Goal: Transaction & Acquisition: Book appointment/travel/reservation

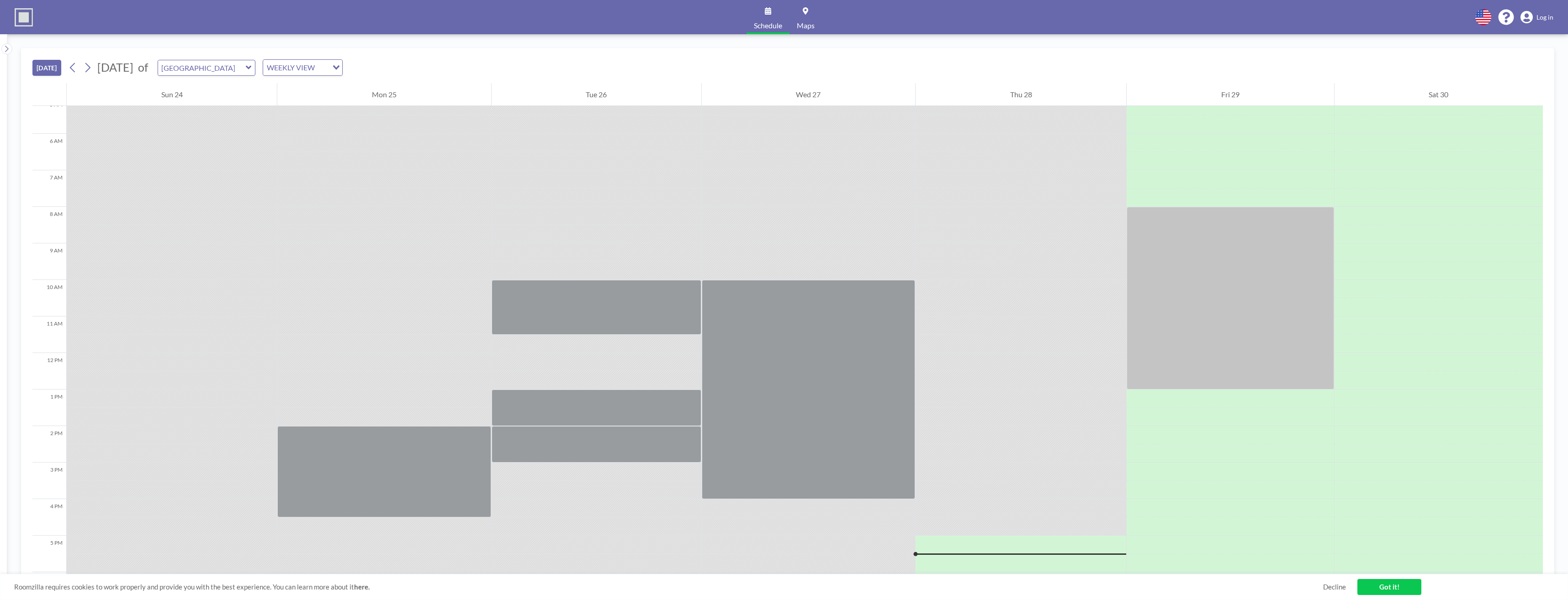
scroll to position [184, 0]
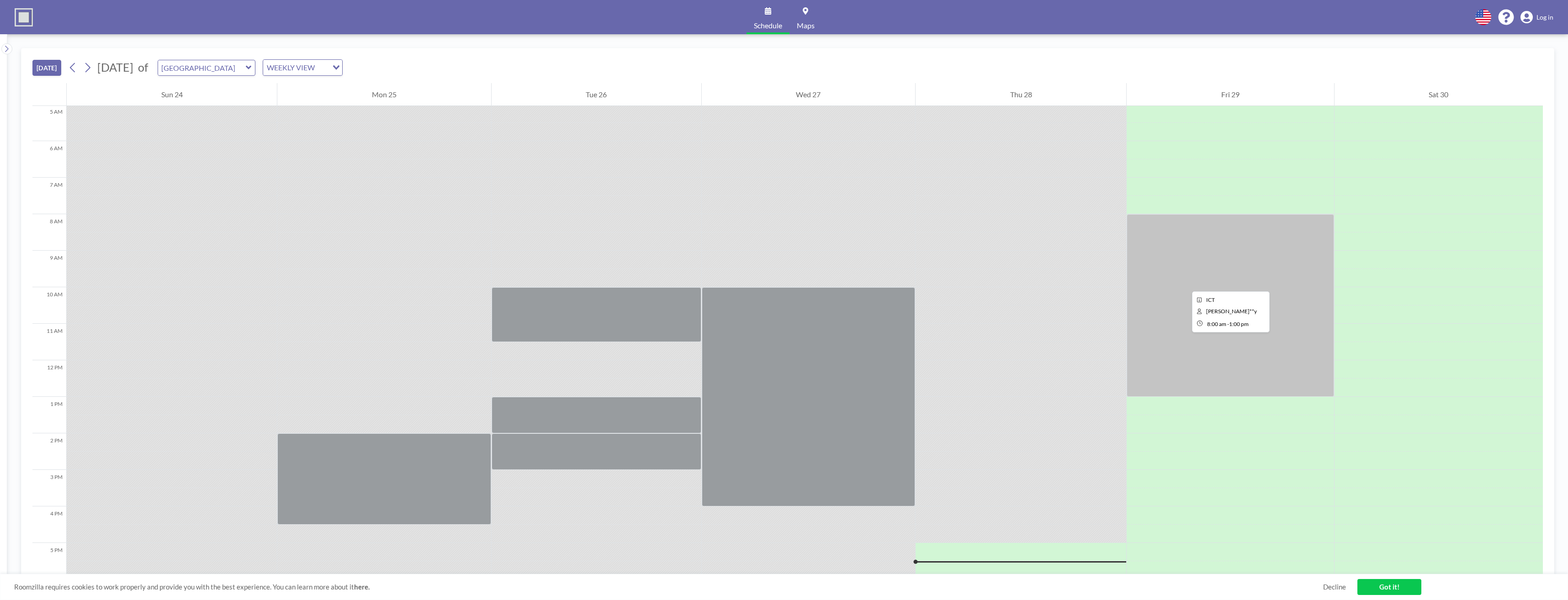
click at [1185, 283] on div at bounding box center [1230, 305] width 207 height 183
click at [1180, 410] on div at bounding box center [1230, 406] width 207 height 18
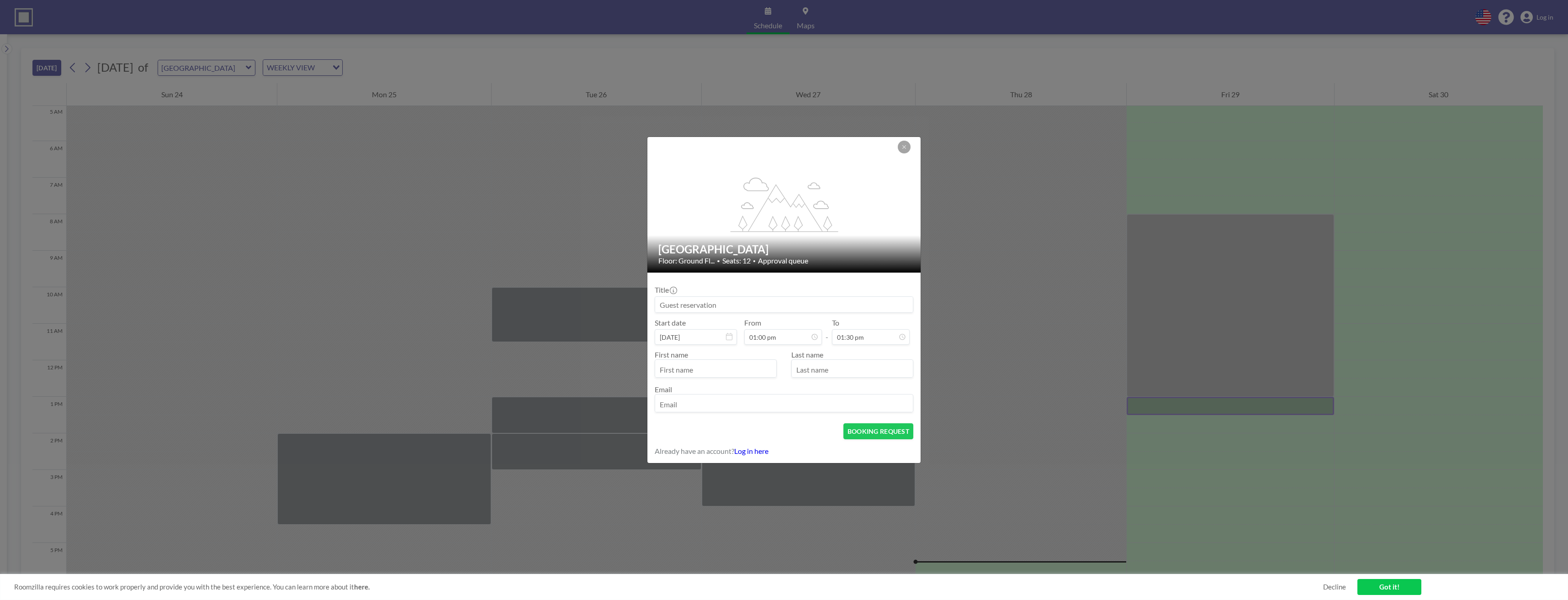
click at [1180, 410] on div "flex-grow: 1.2; Vista Meeting Room Floor: Ground Fl... • Seats: 12 • Approval q…" at bounding box center [784, 300] width 1568 height 600
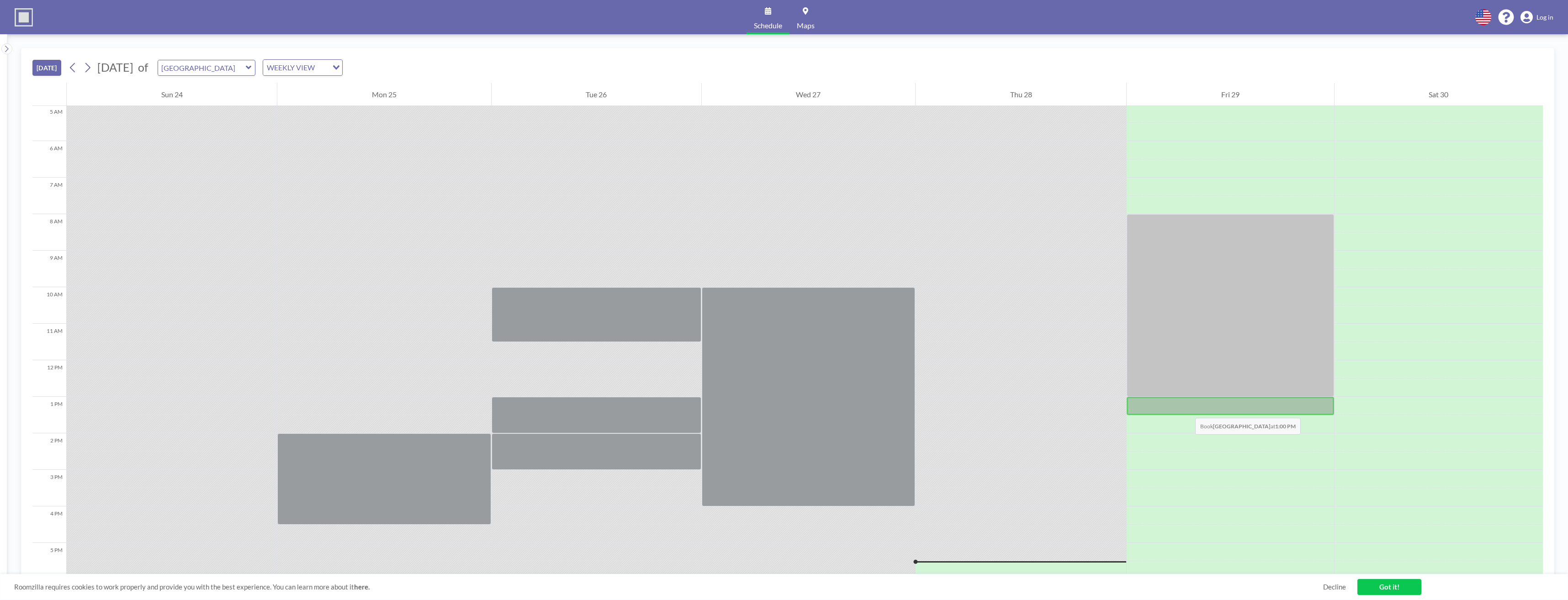
click at [1185, 408] on div at bounding box center [1230, 406] width 207 height 18
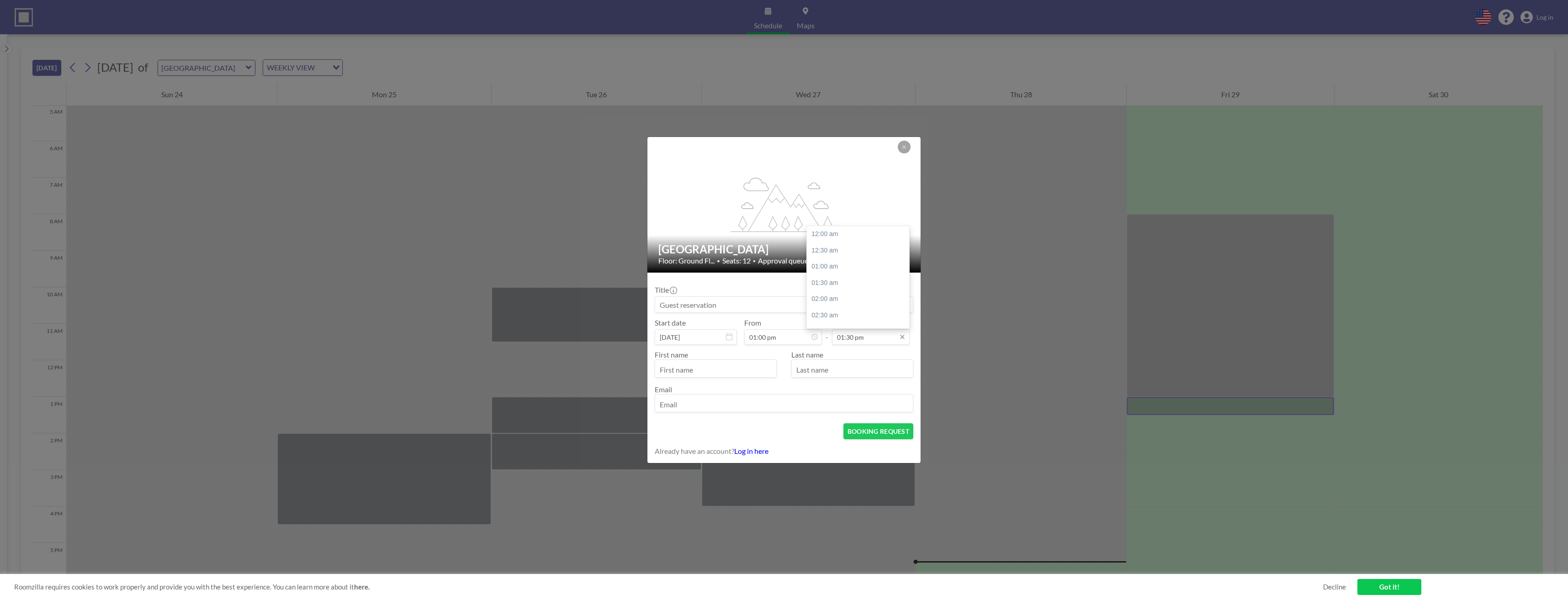
scroll to position [439, 0]
click at [895, 340] on input "01:30 pm" at bounding box center [871, 337] width 78 height 16
click at [840, 316] on div "05:30 pm" at bounding box center [861, 318] width 107 height 16
type input "05:30 pm"
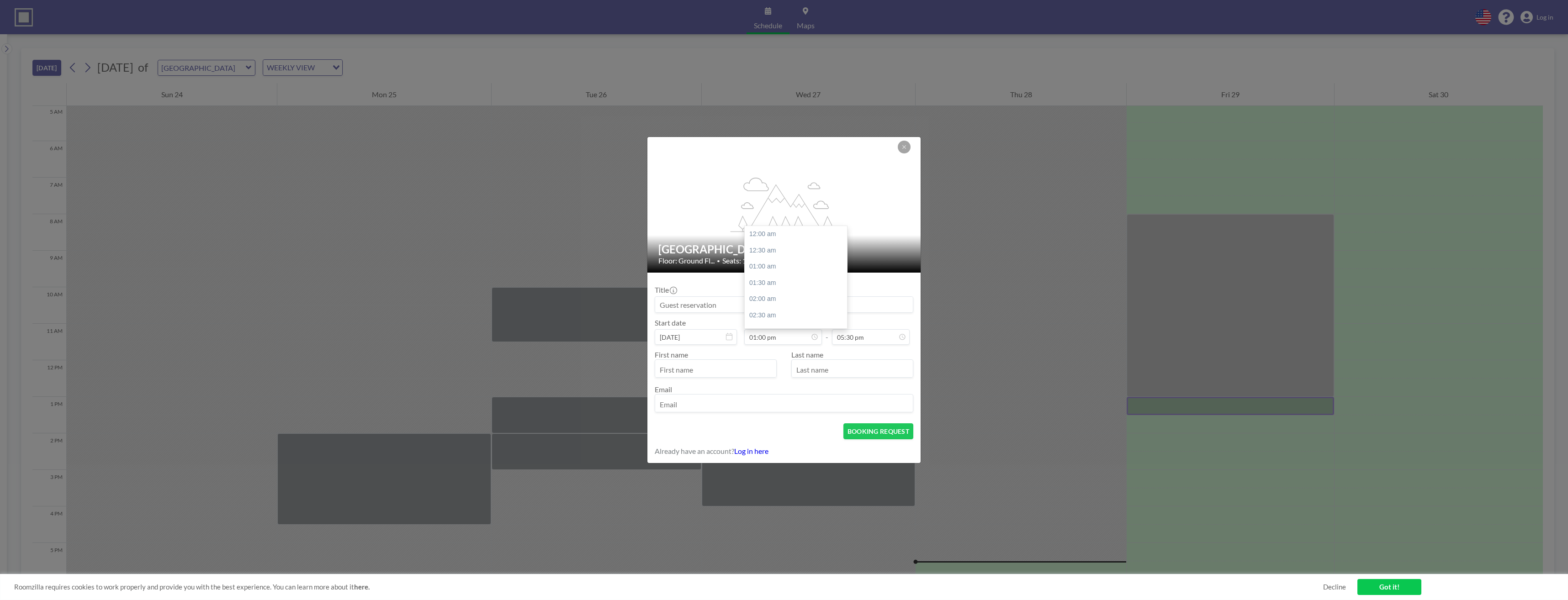
scroll to position [422, 0]
click at [718, 310] on input at bounding box center [783, 305] width 257 height 16
type input "Rich H Advance"
click at [884, 430] on button "BOOKING REQUEST" at bounding box center [878, 431] width 70 height 16
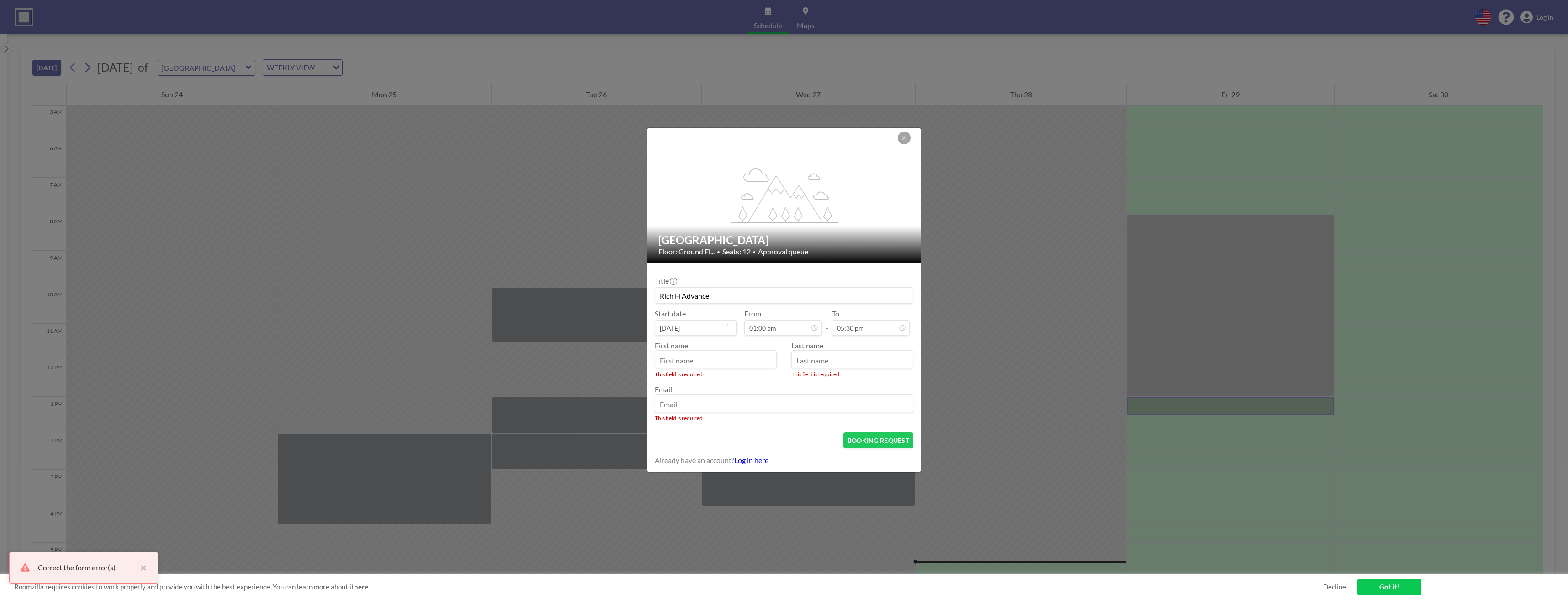
click at [727, 356] on input "text" at bounding box center [715, 360] width 121 height 16
type input "Rich"
type input "[PERSON_NAME]"
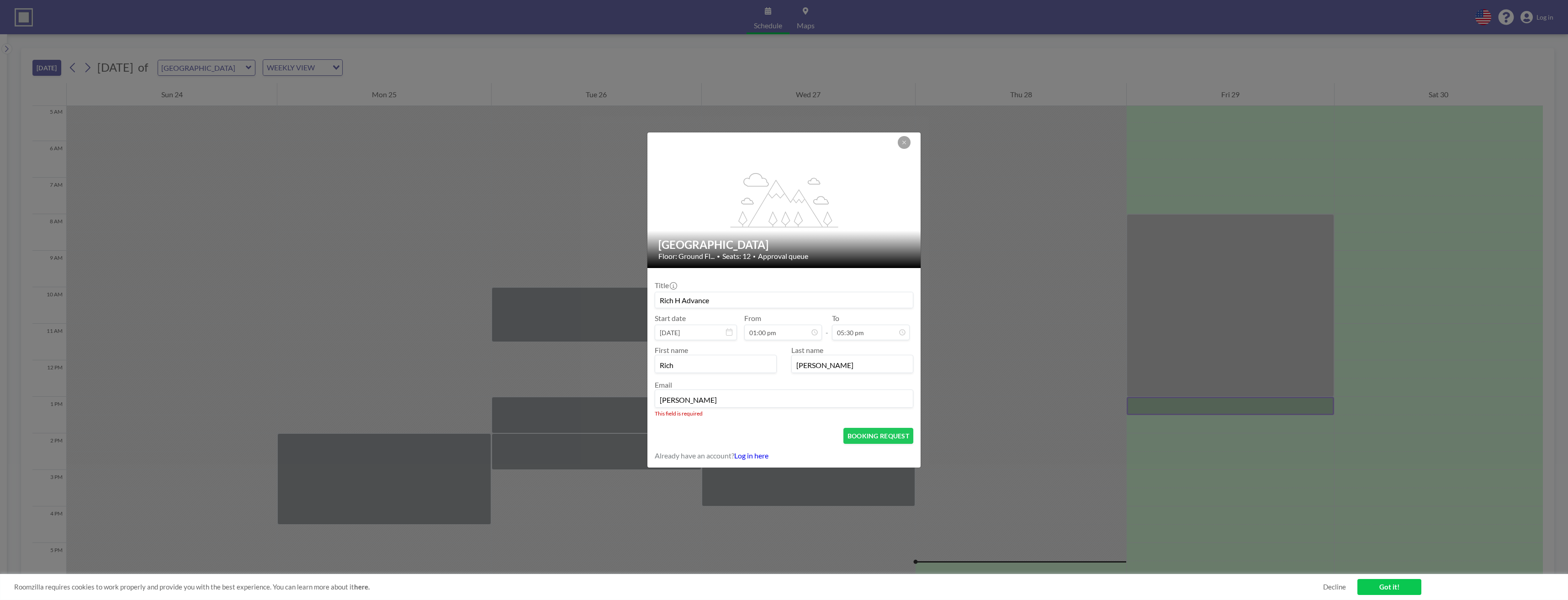
type input "[PERSON_NAME][DOMAIN_NAME][EMAIL_ADDRESS][PERSON_NAME][DOMAIN_NAME]"
click at [887, 436] on button "BOOKING REQUEST" at bounding box center [878, 436] width 70 height 16
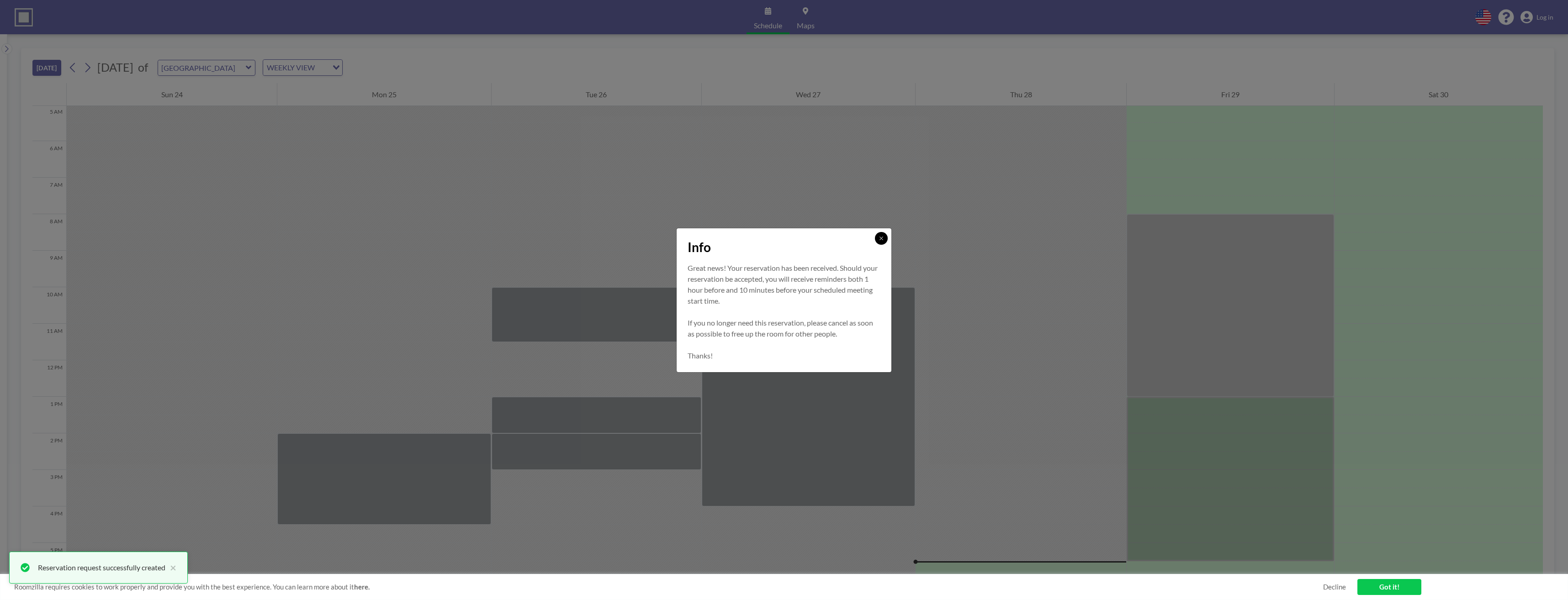
click at [875, 235] on button at bounding box center [881, 238] width 13 height 13
